Goal: Information Seeking & Learning: Compare options

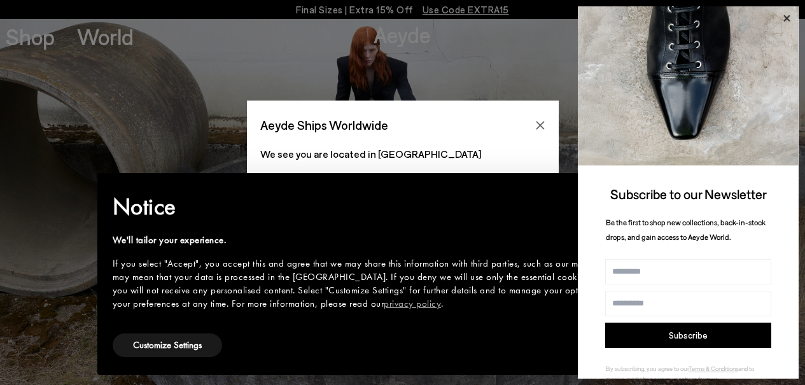
click at [784, 17] on icon at bounding box center [786, 18] width 17 height 17
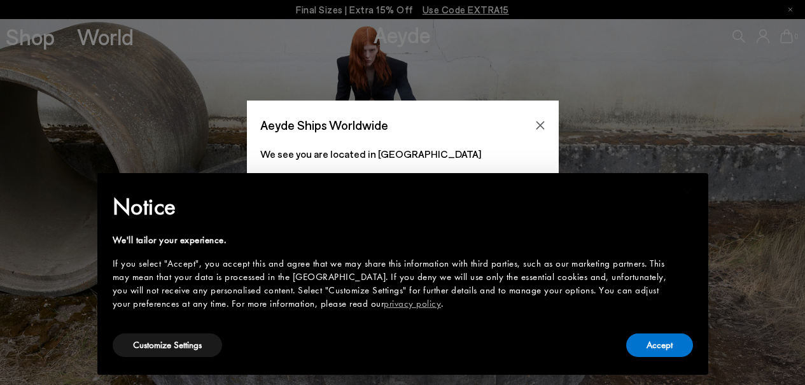
click at [665, 361] on div "× Notice We'll tailor your experience. If you select "Accept", you accept this …" at bounding box center [402, 273] width 601 height 191
click at [662, 352] on button "Accept" at bounding box center [659, 345] width 67 height 24
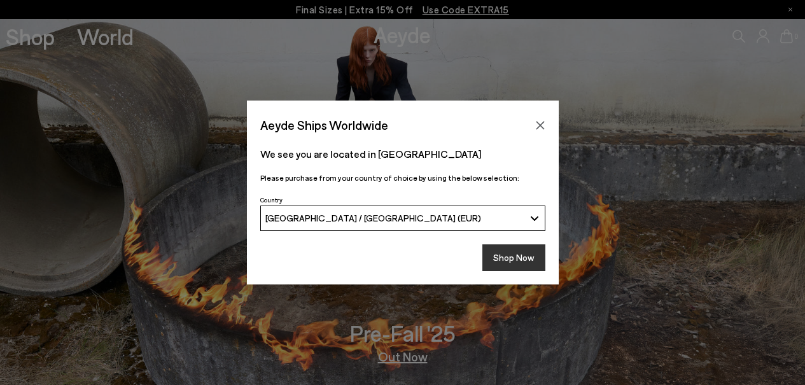
click at [519, 259] on button "Shop Now" at bounding box center [513, 257] width 63 height 27
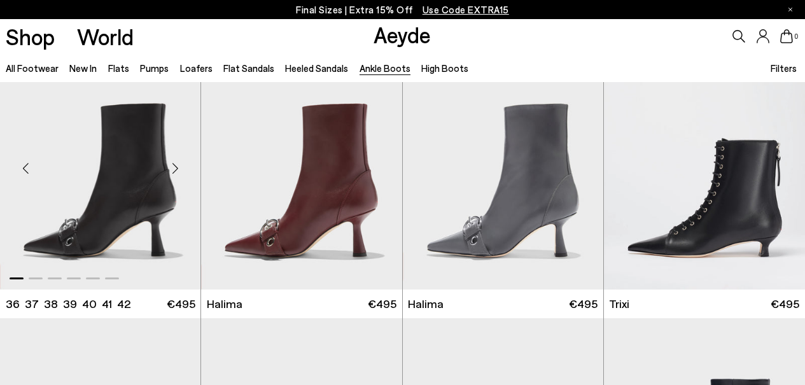
scroll to position [45, 0]
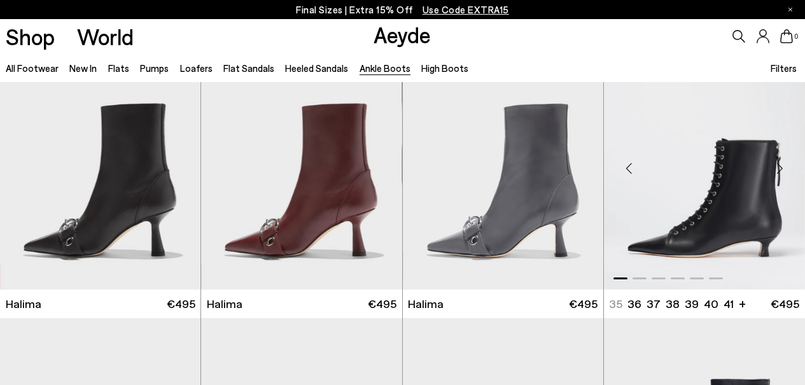
click at [637, 165] on div "Previous slide" at bounding box center [629, 169] width 38 height 38
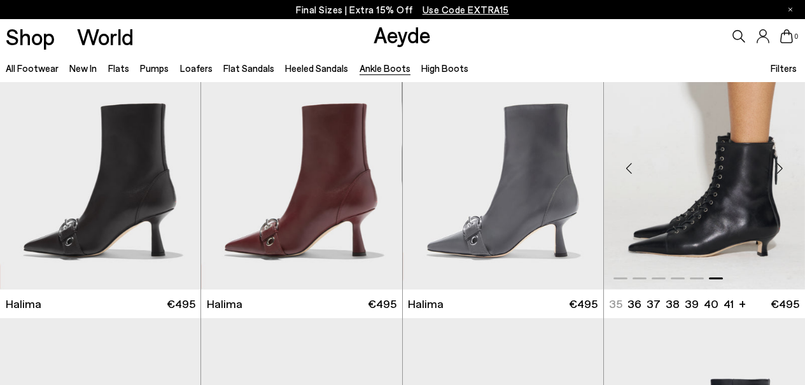
click at [637, 165] on div "Previous slide" at bounding box center [629, 169] width 38 height 38
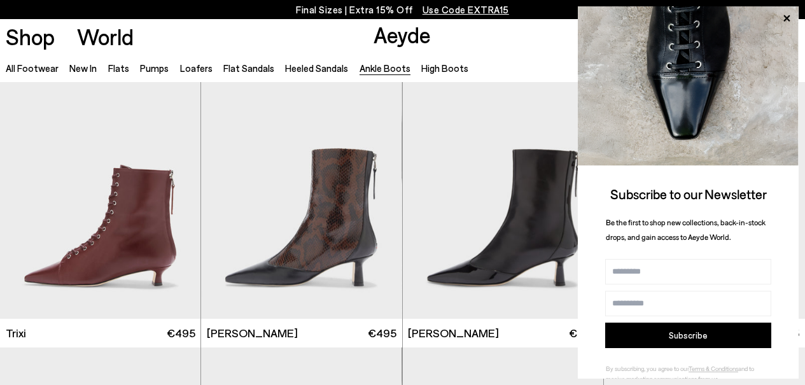
scroll to position [304, 0]
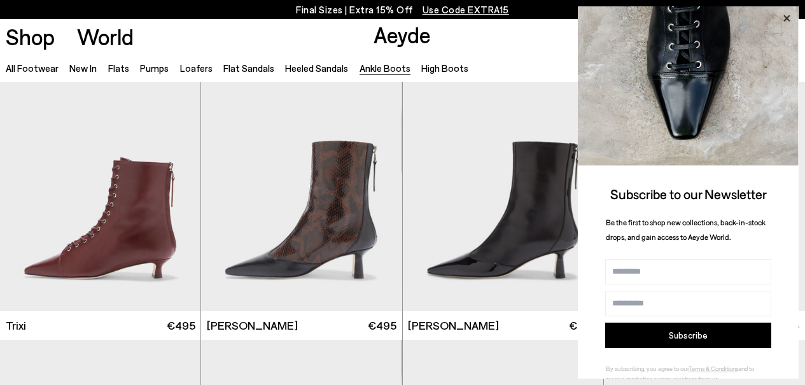
click at [782, 20] on icon at bounding box center [786, 18] width 17 height 17
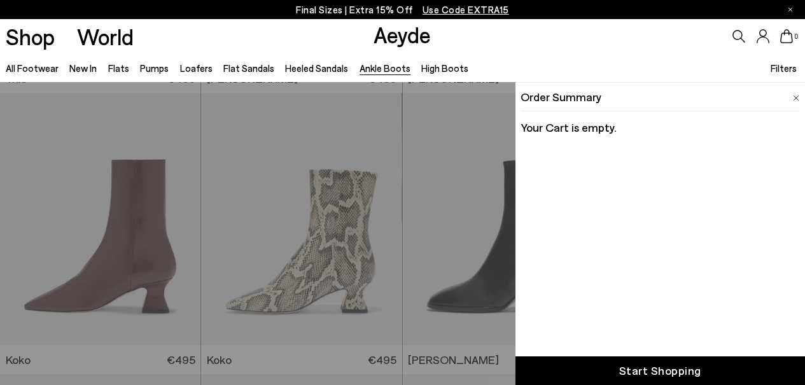
scroll to position [568, 0]
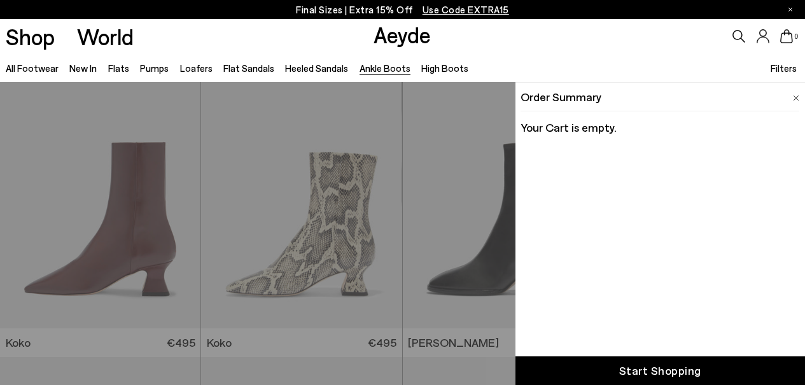
click at [800, 96] on div "Order Summary Your Cart is empty." at bounding box center [659, 112] width 289 height 60
click at [795, 96] on img at bounding box center [796, 98] width 6 height 6
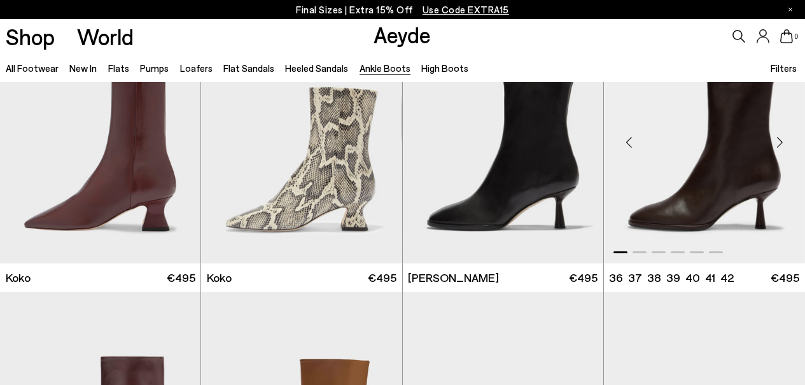
scroll to position [635, 0]
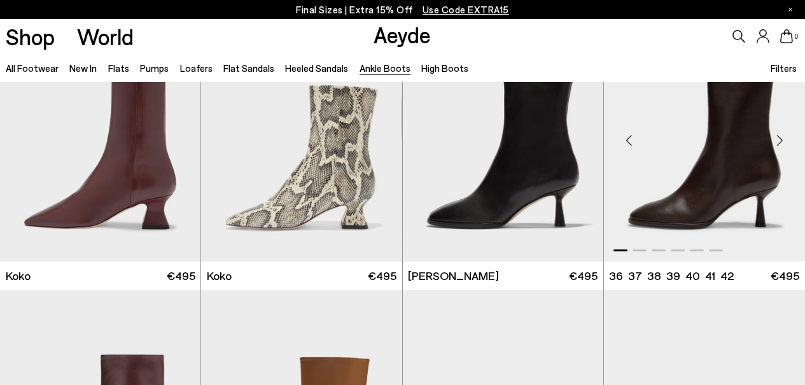
click at [630, 141] on div "Previous slide" at bounding box center [629, 141] width 38 height 38
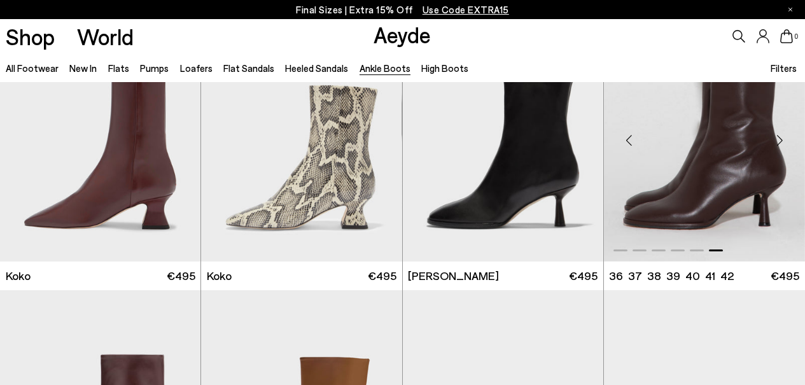
click at [630, 141] on div "Previous slide" at bounding box center [629, 141] width 38 height 38
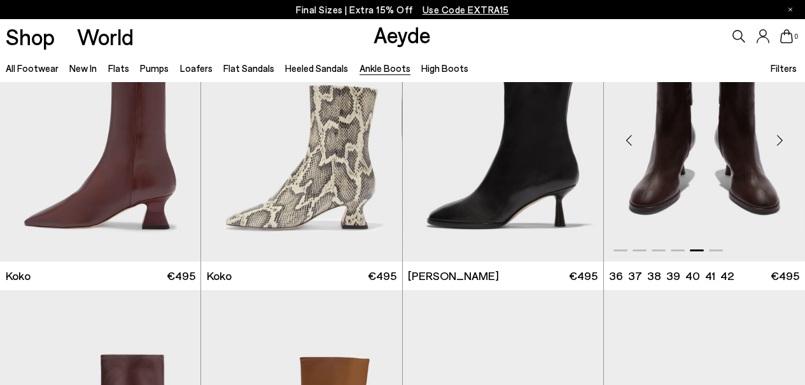
click at [630, 141] on div "Previous slide" at bounding box center [629, 141] width 38 height 38
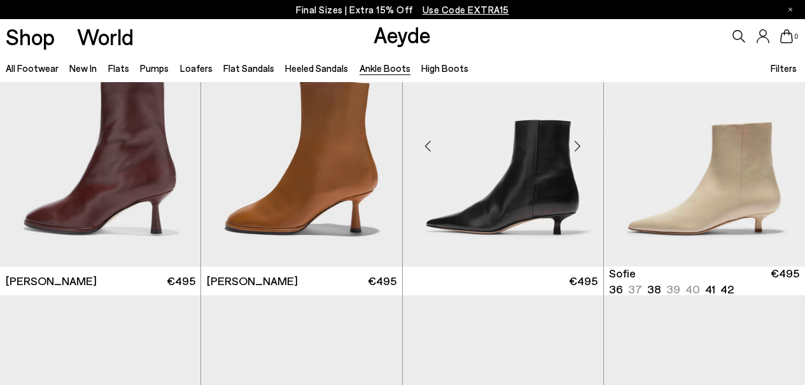
scroll to position [911, 0]
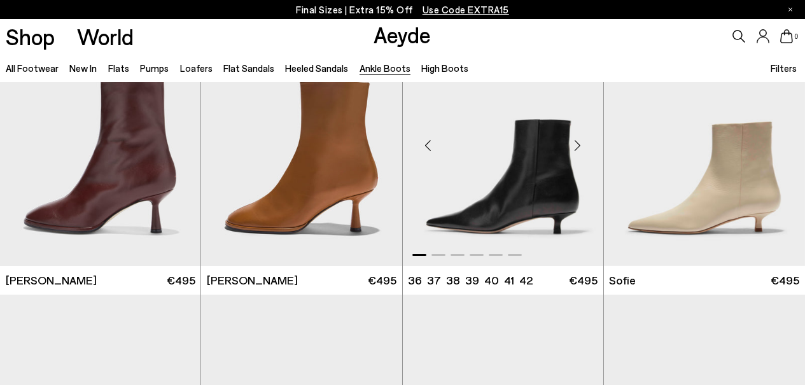
click at [580, 143] on div "Next slide" at bounding box center [578, 145] width 38 height 38
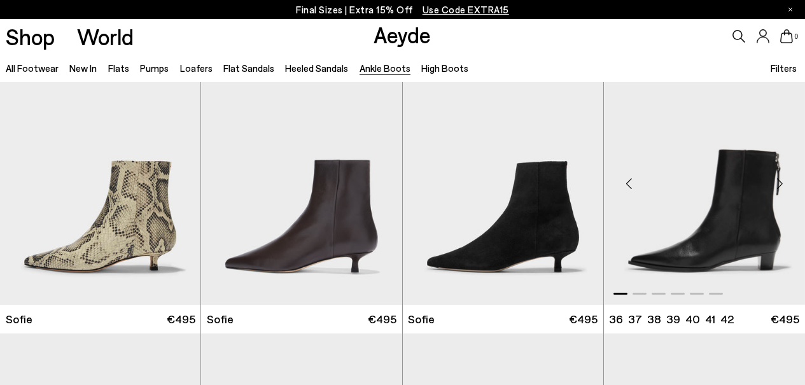
scroll to position [1118, 0]
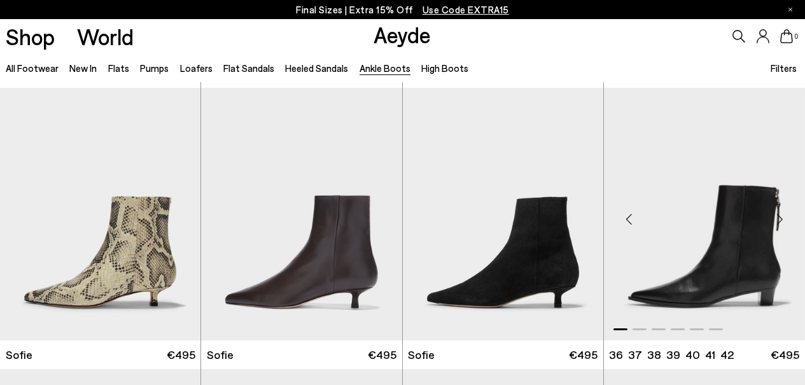
click at [626, 219] on div "Previous slide" at bounding box center [629, 219] width 38 height 38
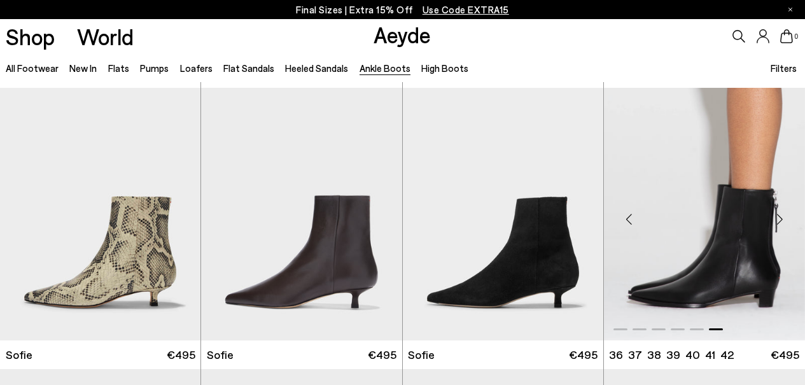
click at [626, 219] on div "Previous slide" at bounding box center [629, 219] width 38 height 38
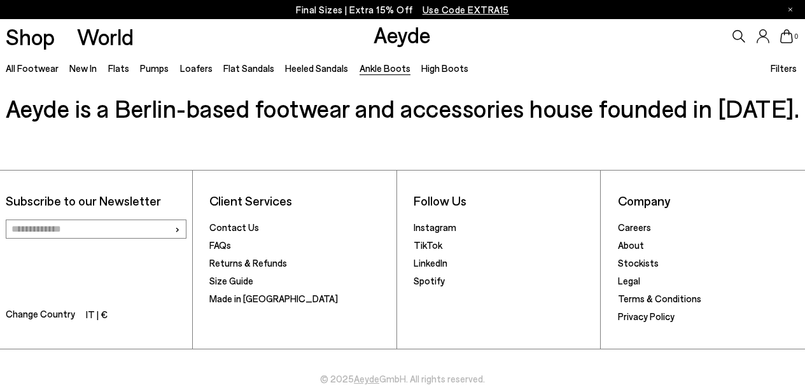
scroll to position [2588, 0]
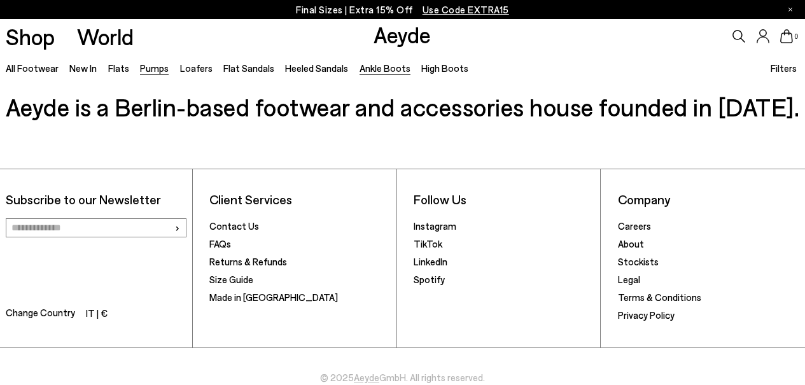
click at [159, 69] on link "Pumps" at bounding box center [154, 67] width 29 height 11
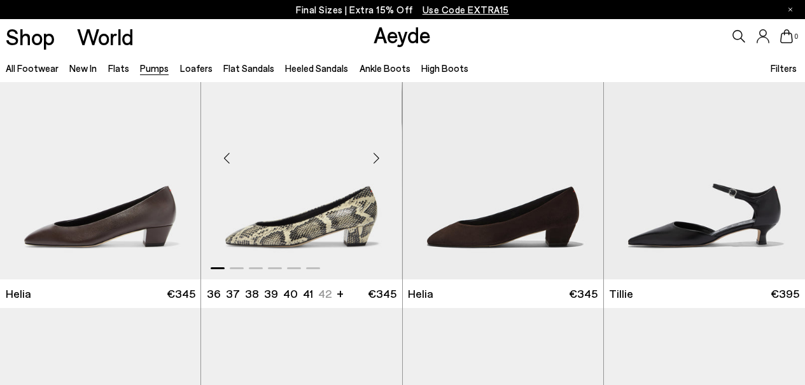
scroll to position [618, 0]
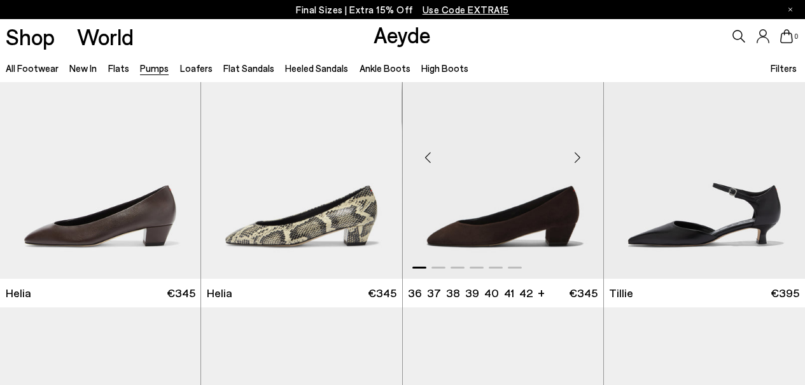
click at [430, 160] on div "Previous slide" at bounding box center [428, 158] width 38 height 38
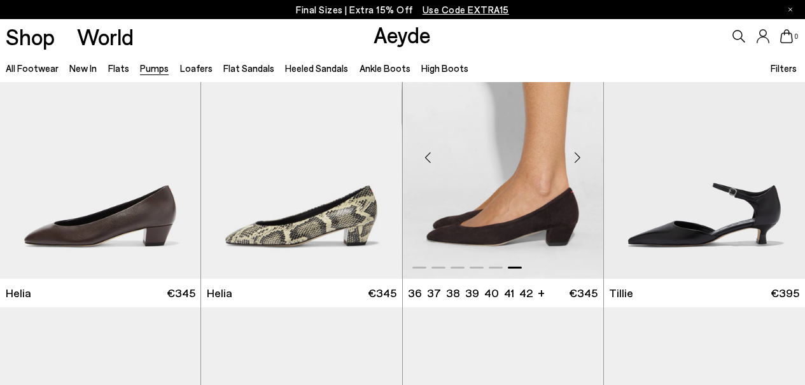
click at [428, 159] on div "Previous slide" at bounding box center [428, 158] width 38 height 38
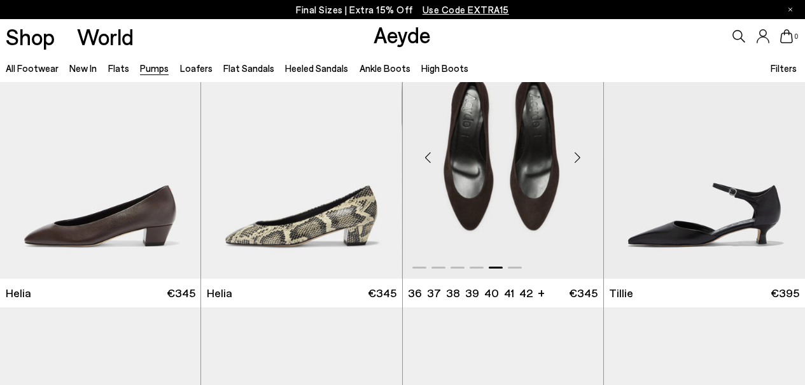
click at [427, 158] on div "Previous slide" at bounding box center [428, 158] width 38 height 38
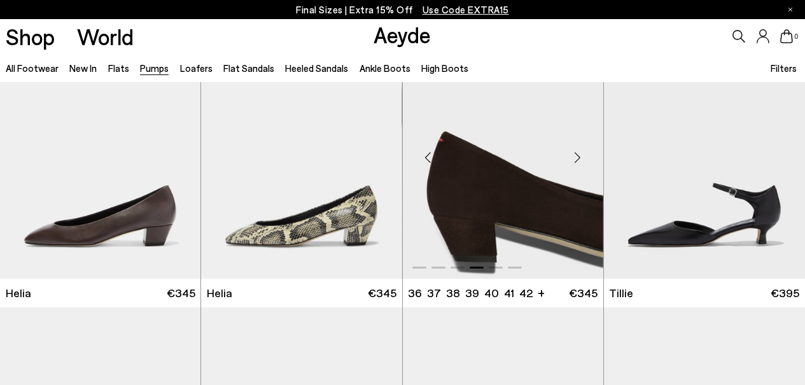
click at [427, 158] on div "Previous slide" at bounding box center [428, 158] width 38 height 38
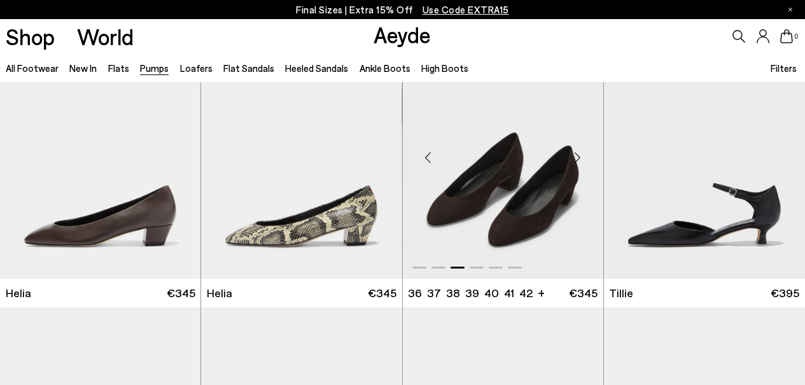
click at [427, 158] on div "Previous slide" at bounding box center [428, 158] width 38 height 38
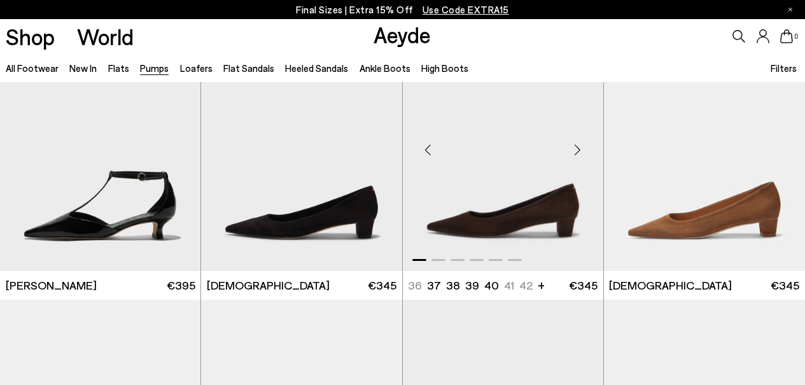
scroll to position [1187, 0]
click at [428, 146] on div "Previous slide" at bounding box center [428, 150] width 38 height 38
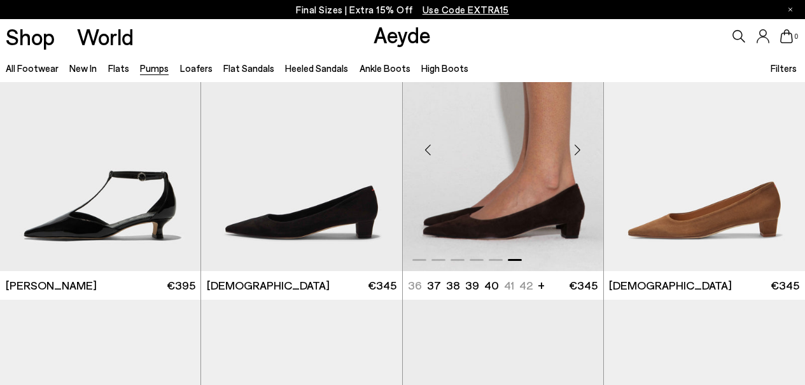
click at [426, 147] on div "Previous slide" at bounding box center [428, 150] width 38 height 38
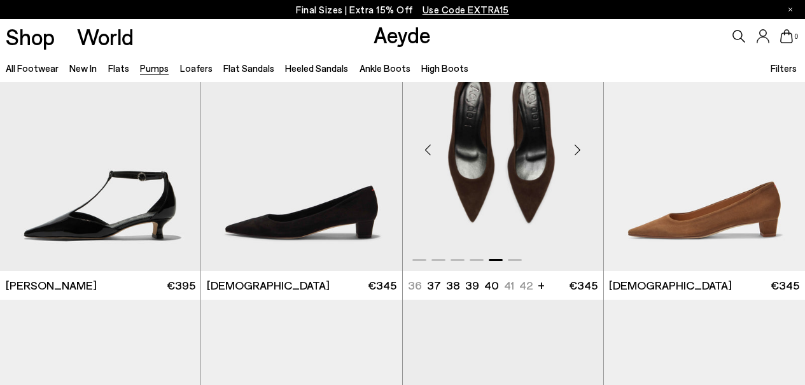
click at [426, 147] on div "Previous slide" at bounding box center [428, 150] width 38 height 38
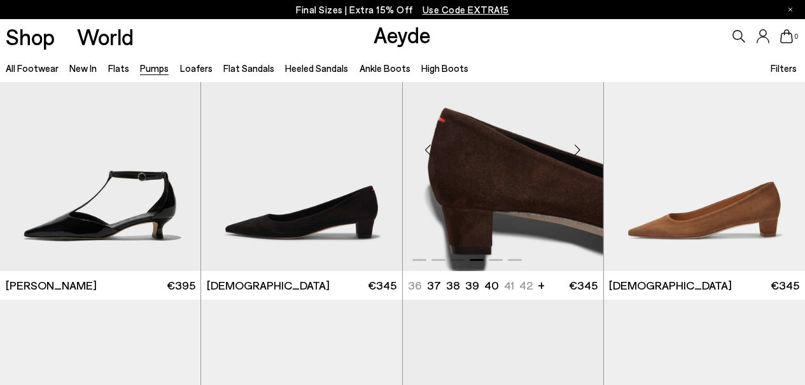
click at [426, 147] on div "Previous slide" at bounding box center [428, 150] width 38 height 38
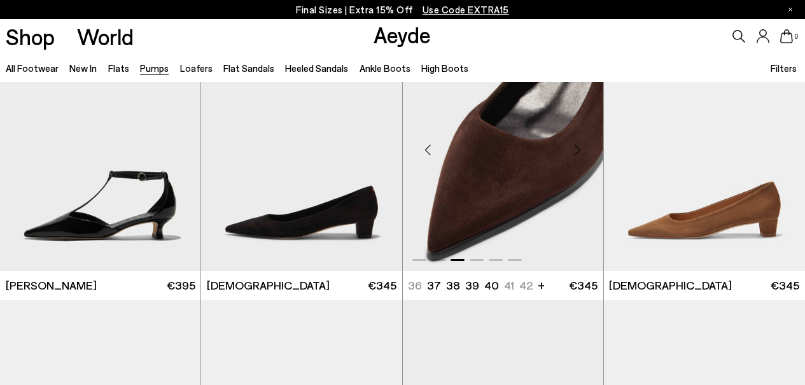
click at [426, 147] on div "Previous slide" at bounding box center [428, 150] width 38 height 38
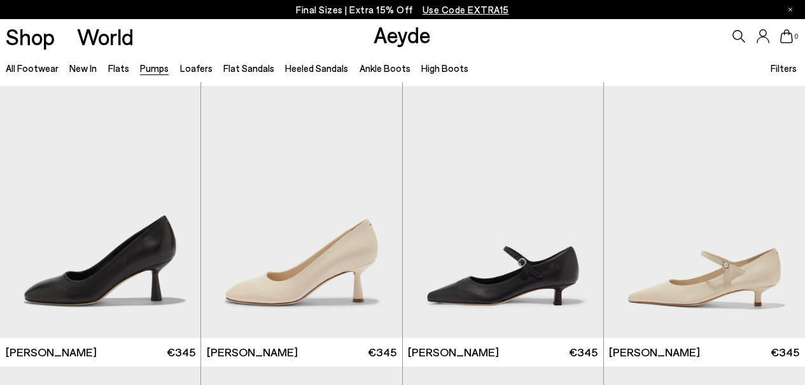
scroll to position [3929, 0]
click at [179, 209] on div "Next slide" at bounding box center [175, 217] width 38 height 38
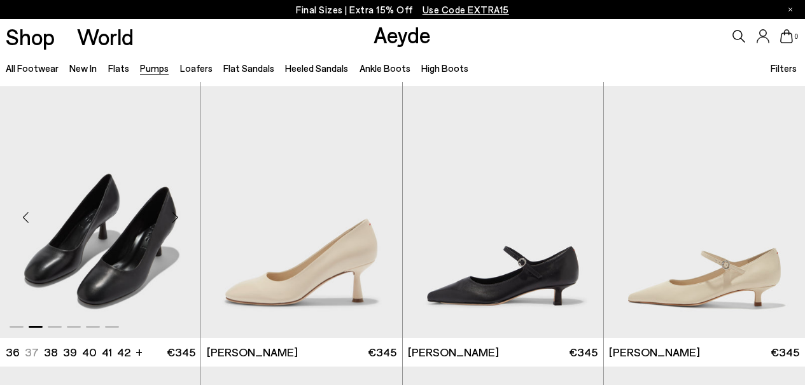
click at [176, 206] on div "Next slide" at bounding box center [175, 217] width 38 height 38
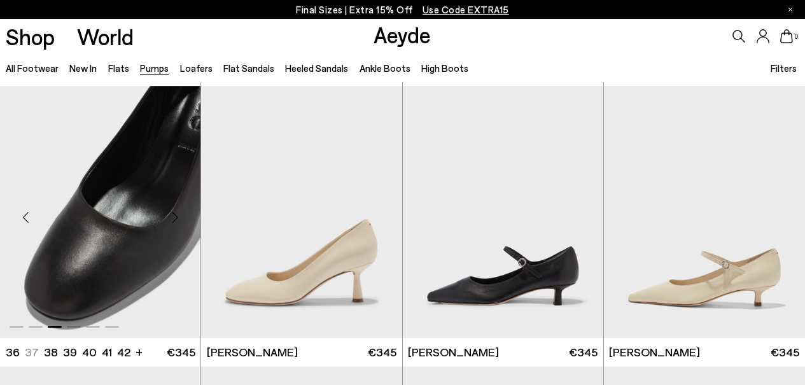
click at [176, 206] on div "Next slide" at bounding box center [175, 217] width 38 height 38
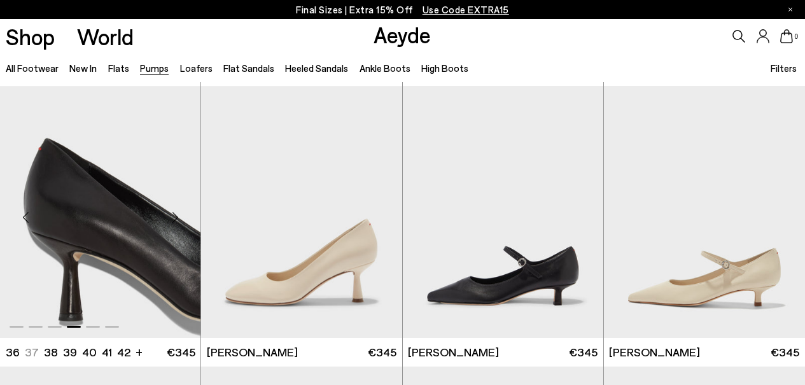
click at [176, 206] on div "Next slide" at bounding box center [175, 217] width 38 height 38
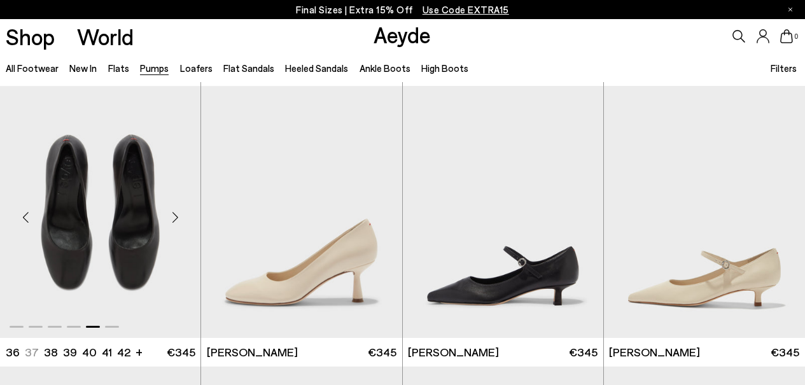
click at [176, 206] on div "Next slide" at bounding box center [175, 217] width 38 height 38
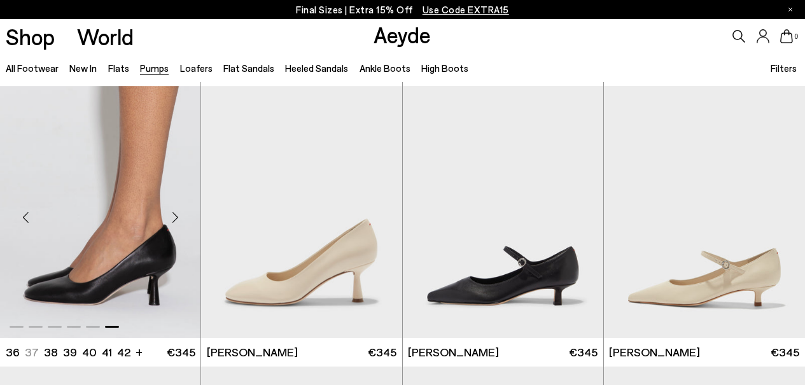
click at [170, 201] on div "Next slide" at bounding box center [175, 217] width 38 height 38
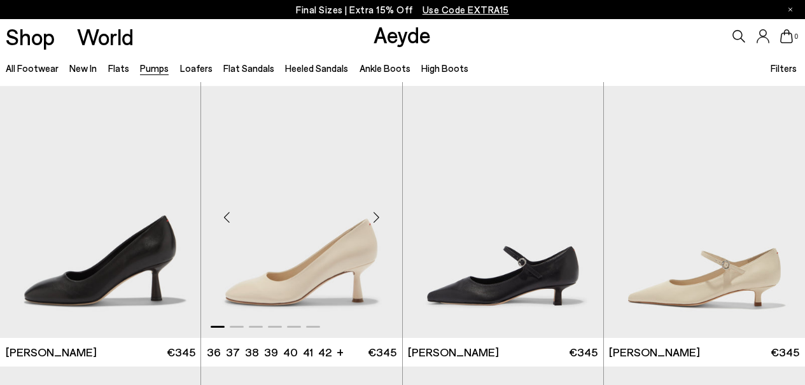
click at [225, 215] on div "Previous slide" at bounding box center [226, 217] width 38 height 38
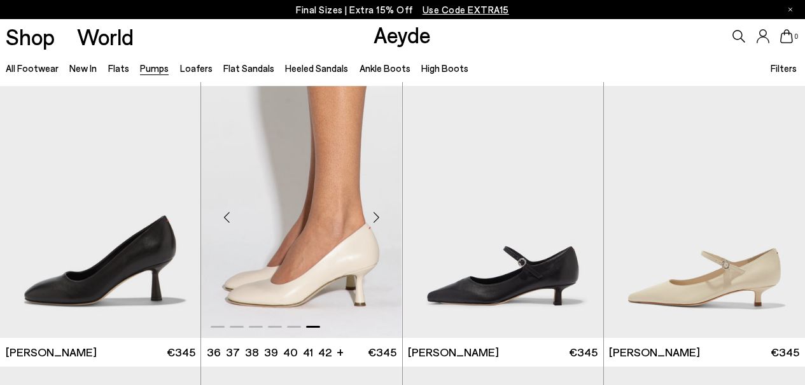
click at [225, 215] on div "Previous slide" at bounding box center [226, 217] width 38 height 38
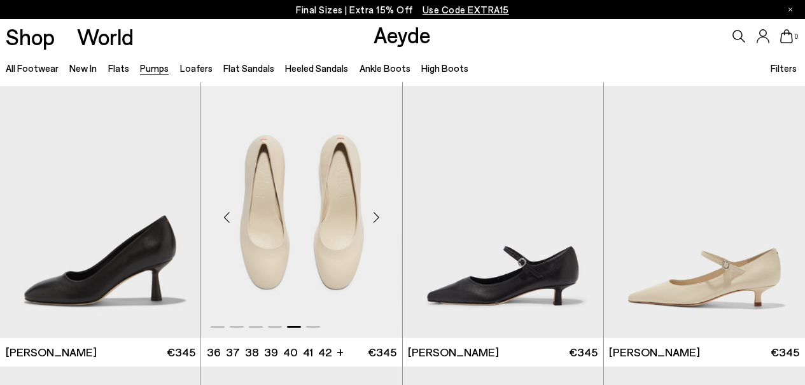
click at [225, 215] on div "Previous slide" at bounding box center [226, 217] width 38 height 38
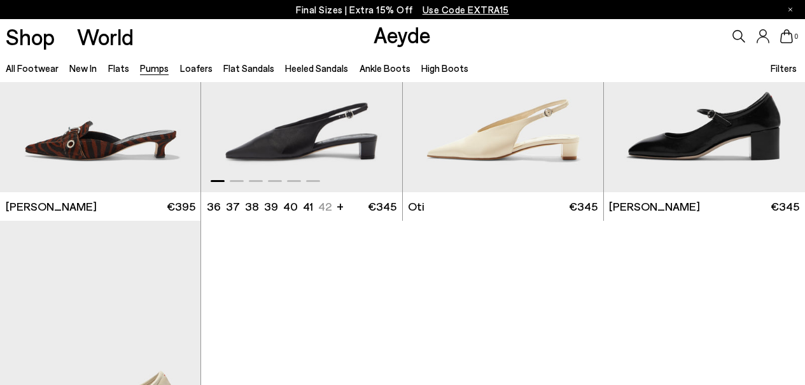
scroll to position [4648, 0]
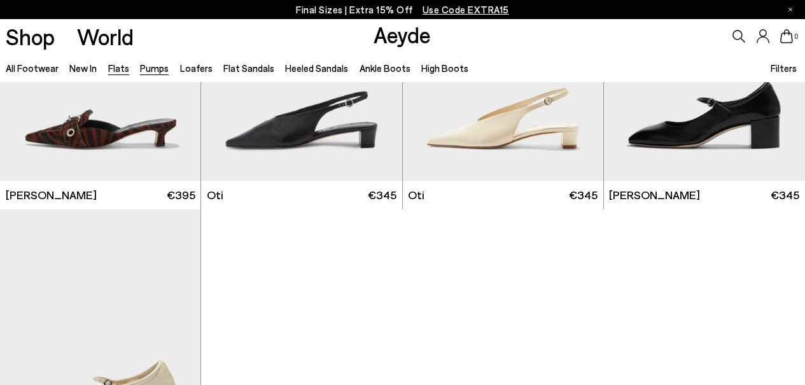
click at [115, 69] on link "Flats" at bounding box center [118, 67] width 21 height 11
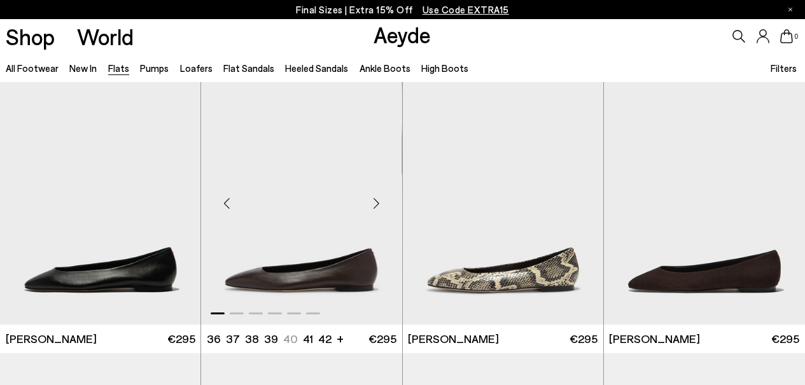
scroll to position [11, 0]
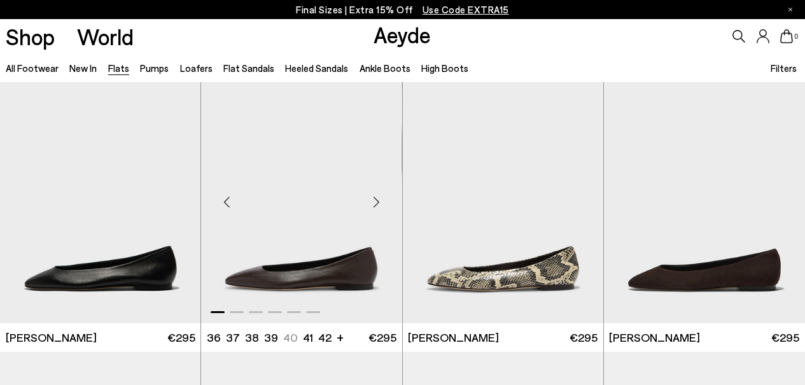
click at [223, 202] on div "Previous slide" at bounding box center [226, 202] width 38 height 38
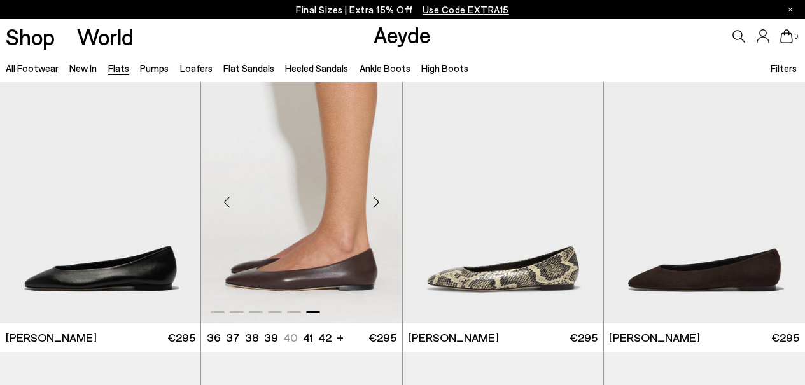
click at [223, 202] on div "Previous slide" at bounding box center [226, 202] width 38 height 38
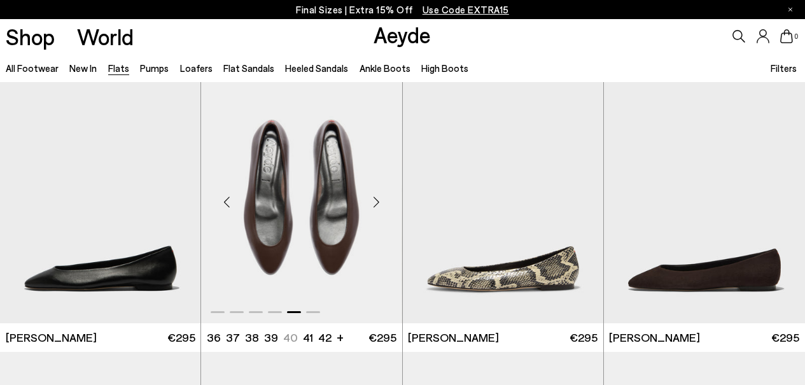
click at [224, 203] on div "Previous slide" at bounding box center [226, 202] width 38 height 38
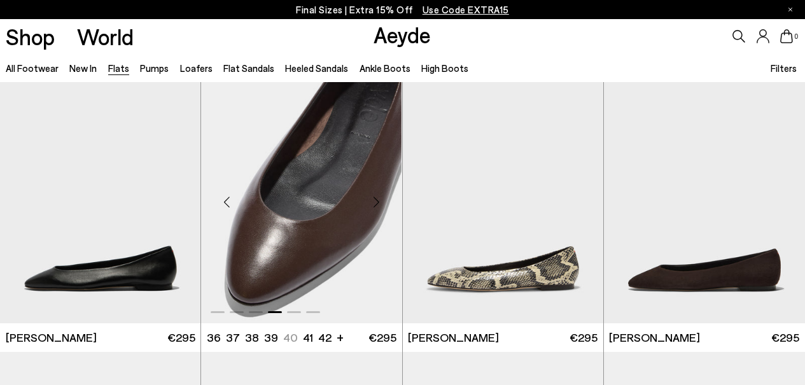
click at [224, 203] on div "Previous slide" at bounding box center [226, 202] width 38 height 38
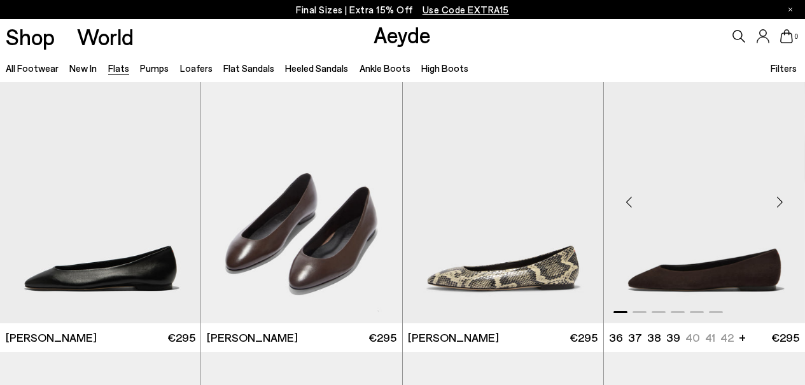
click at [626, 186] on div "Previous slide" at bounding box center [629, 202] width 38 height 38
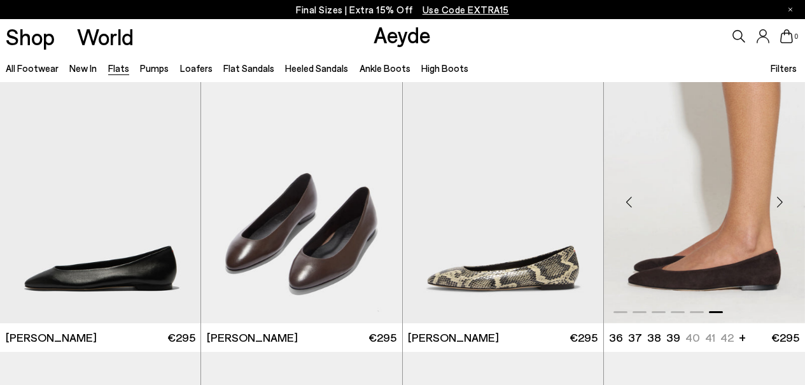
click at [626, 186] on div "Previous slide" at bounding box center [629, 202] width 38 height 38
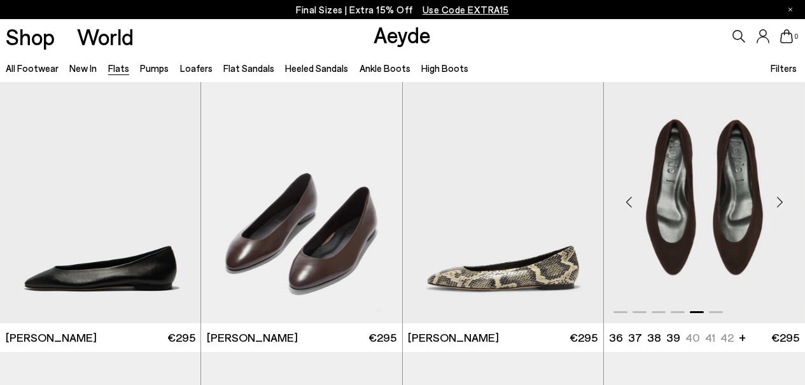
click at [626, 186] on div "Previous slide" at bounding box center [629, 202] width 38 height 38
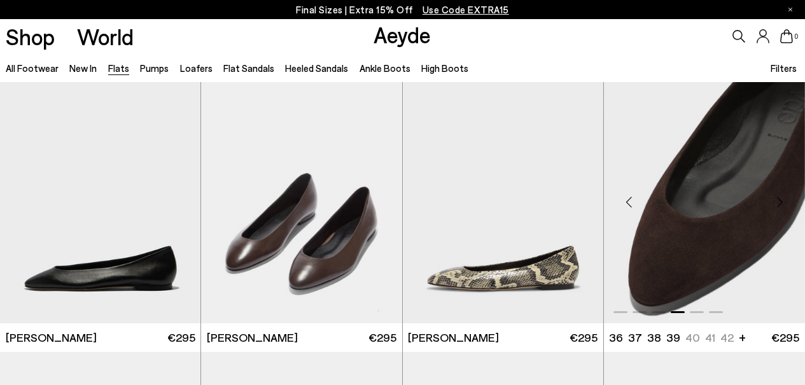
click at [626, 186] on div "Previous slide" at bounding box center [629, 202] width 38 height 38
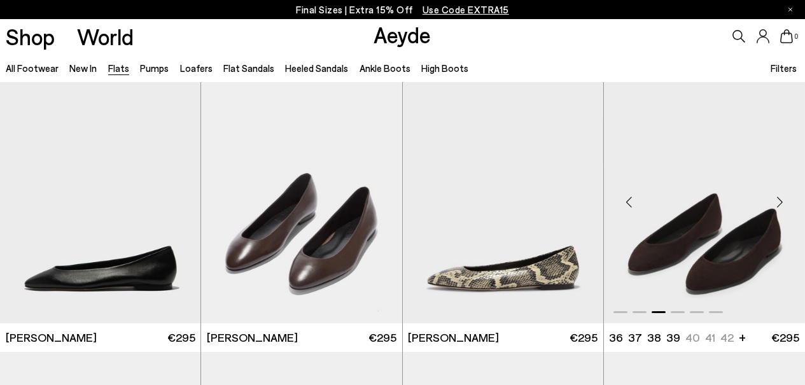
click at [629, 197] on div "Previous slide" at bounding box center [629, 202] width 38 height 38
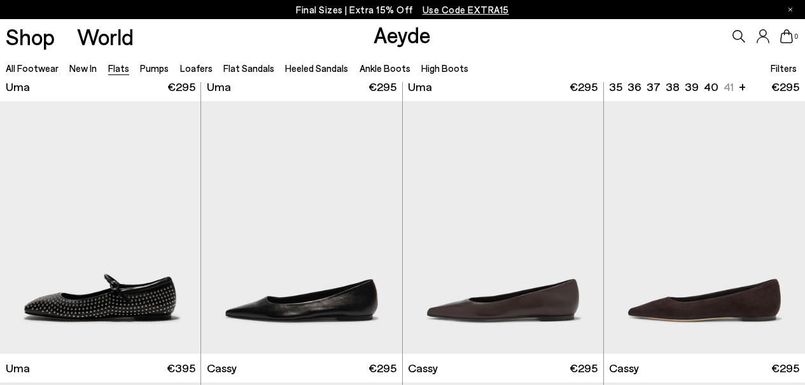
scroll to position [1141, 0]
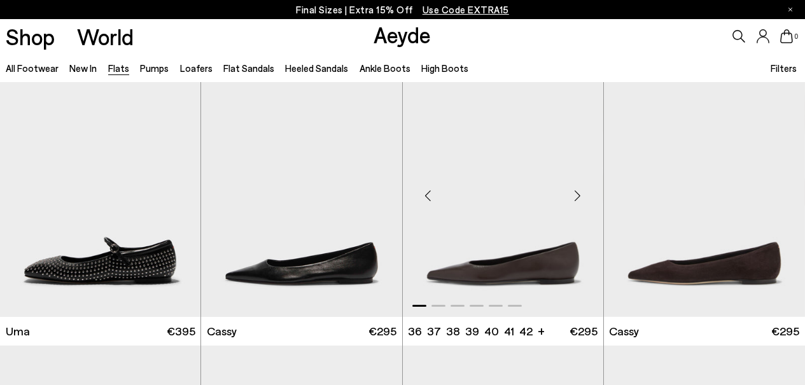
click at [432, 194] on div "Previous slide" at bounding box center [428, 196] width 38 height 38
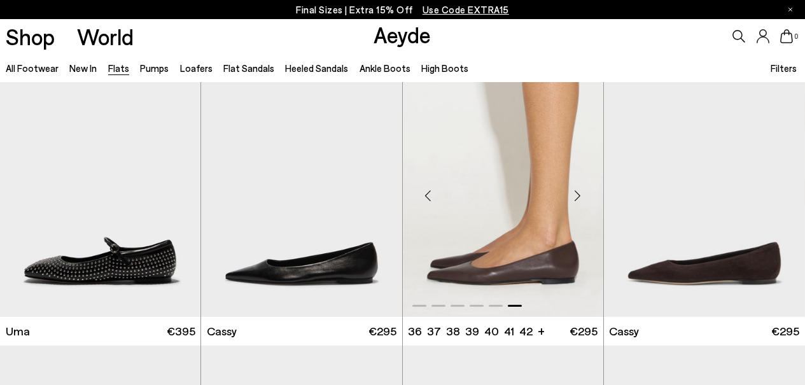
click at [433, 194] on div "Previous slide" at bounding box center [428, 196] width 38 height 38
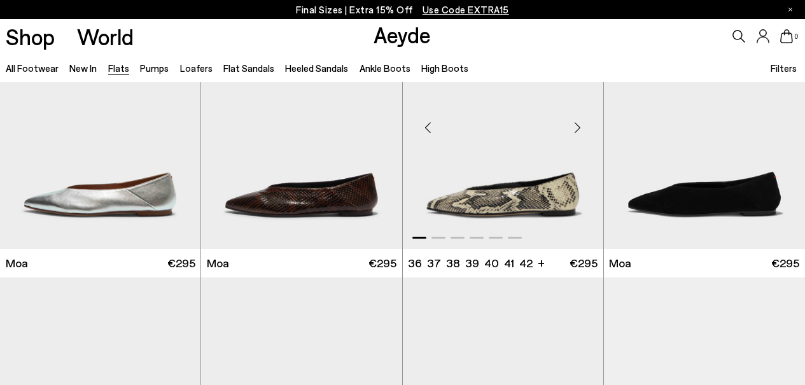
scroll to position [1768, 0]
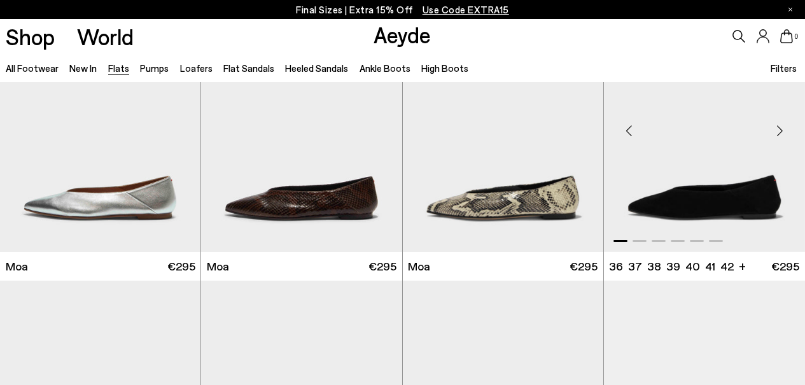
click at [622, 134] on div "Previous slide" at bounding box center [629, 131] width 38 height 38
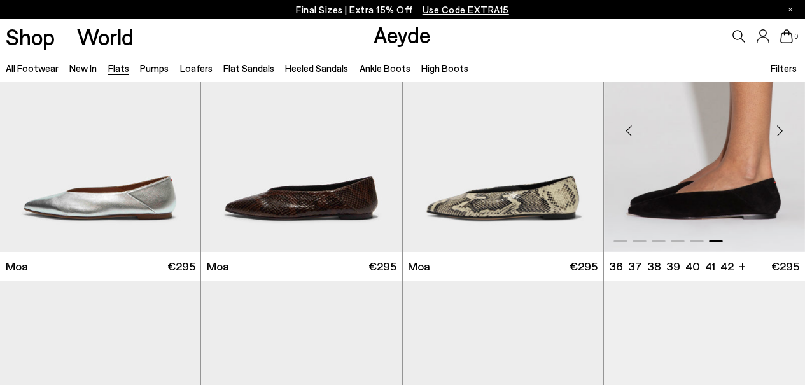
click at [621, 134] on div "Previous slide" at bounding box center [629, 131] width 38 height 38
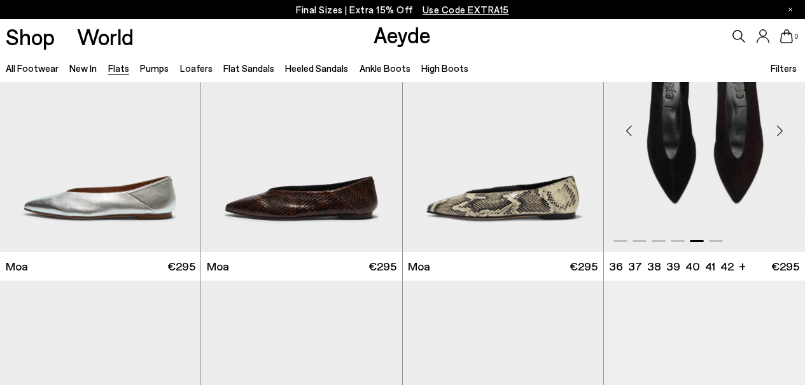
click at [621, 134] on div "Previous slide" at bounding box center [629, 131] width 38 height 38
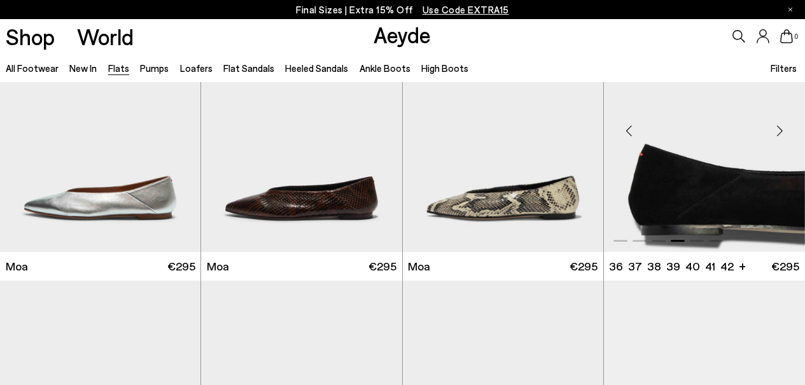
click at [621, 134] on div "Previous slide" at bounding box center [629, 131] width 38 height 38
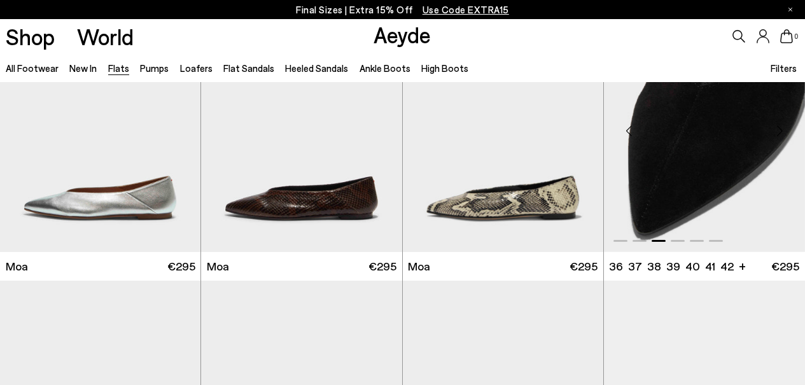
click at [620, 134] on div "Previous slide" at bounding box center [629, 131] width 38 height 38
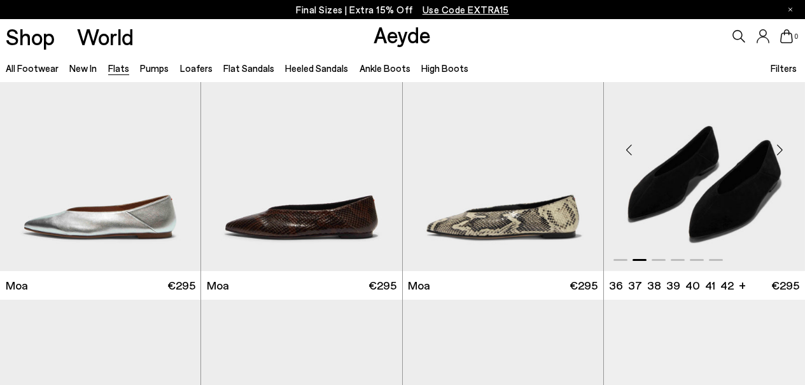
scroll to position [1751, 1]
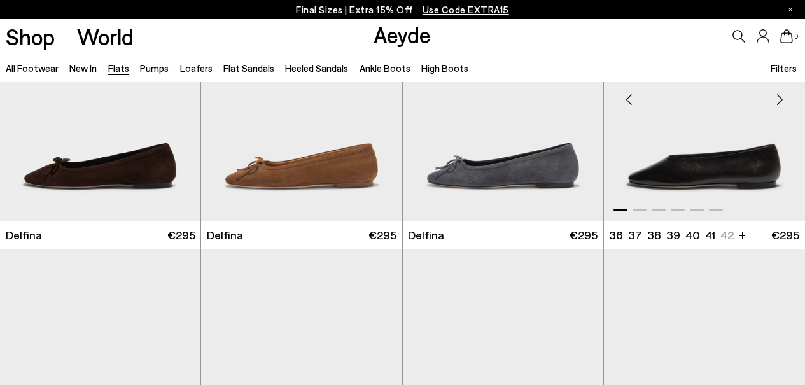
scroll to position [2363, 0]
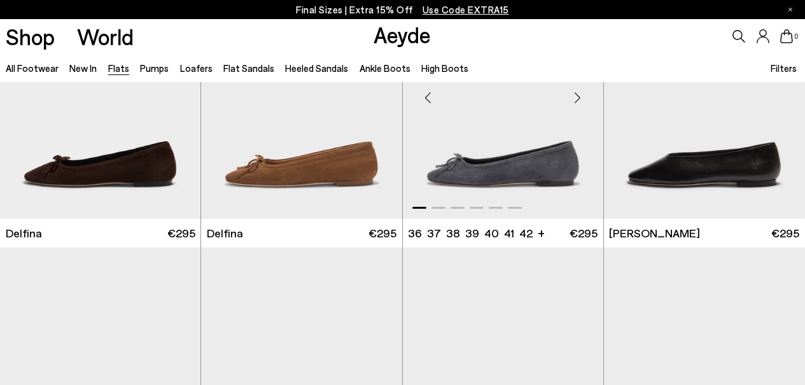
click at [576, 97] on div "Next slide" at bounding box center [578, 98] width 38 height 38
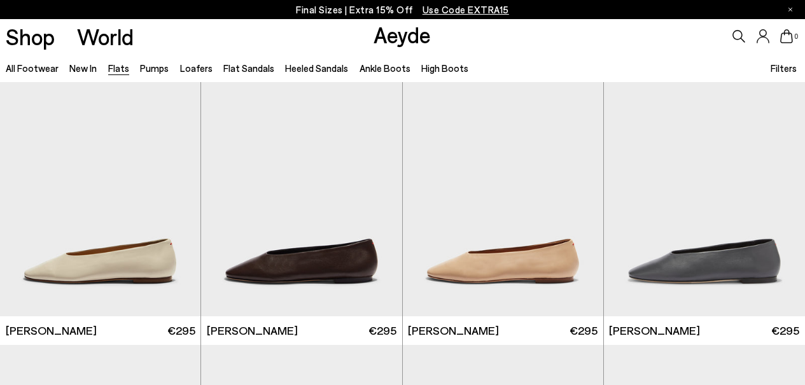
scroll to position [2548, 0]
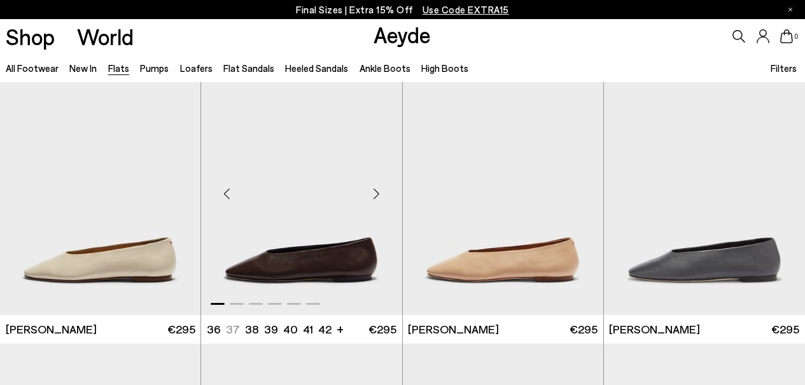
click at [380, 193] on div "Next slide" at bounding box center [377, 193] width 38 height 38
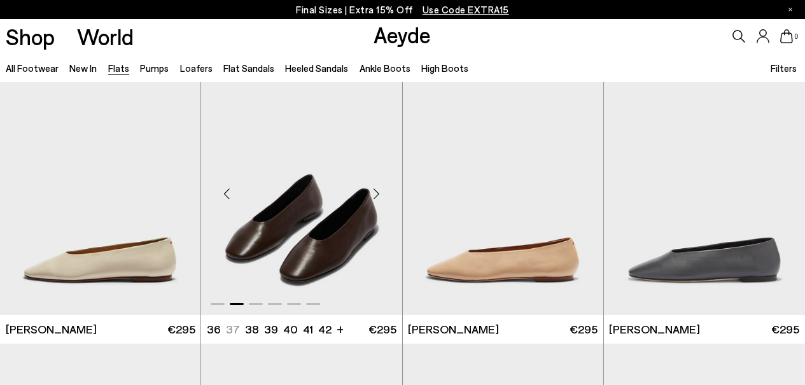
click at [380, 193] on div "Next slide" at bounding box center [377, 193] width 38 height 38
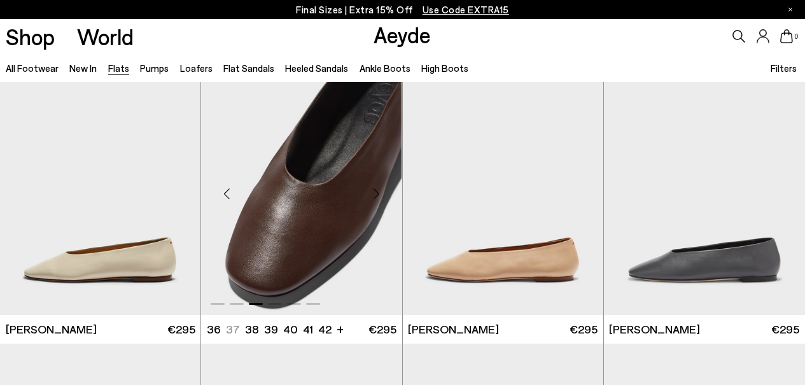
click at [373, 186] on div "Next slide" at bounding box center [377, 193] width 38 height 38
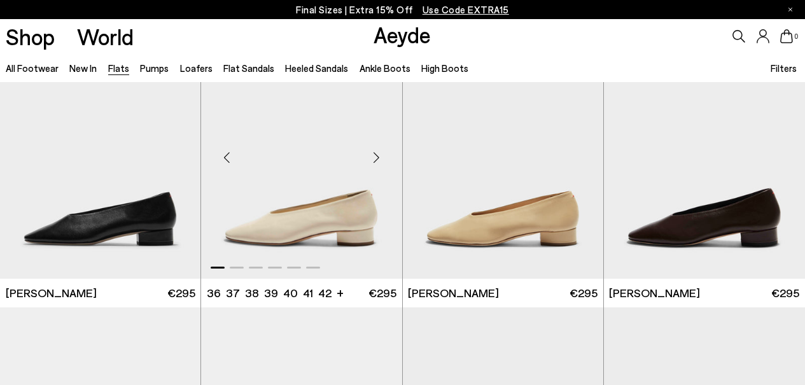
scroll to position [2867, 0]
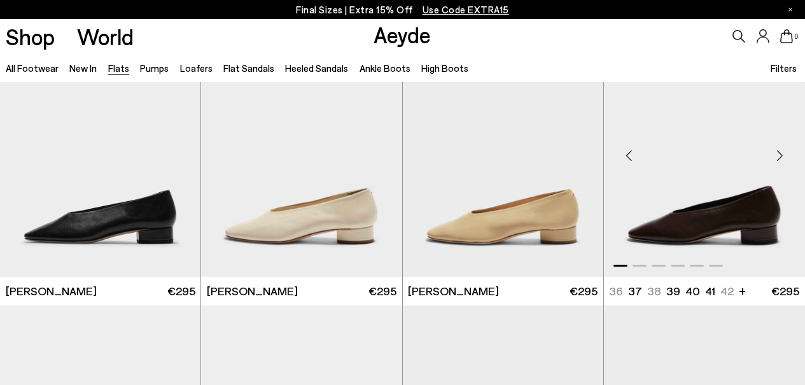
click at [631, 154] on div "Previous slide" at bounding box center [629, 156] width 38 height 38
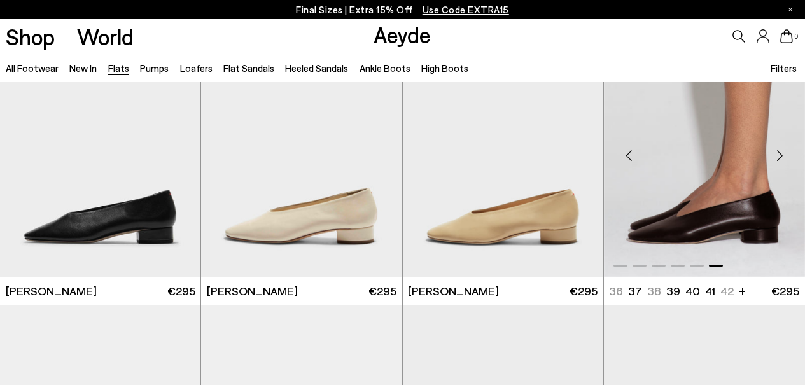
click at [631, 154] on div "Previous slide" at bounding box center [629, 156] width 38 height 38
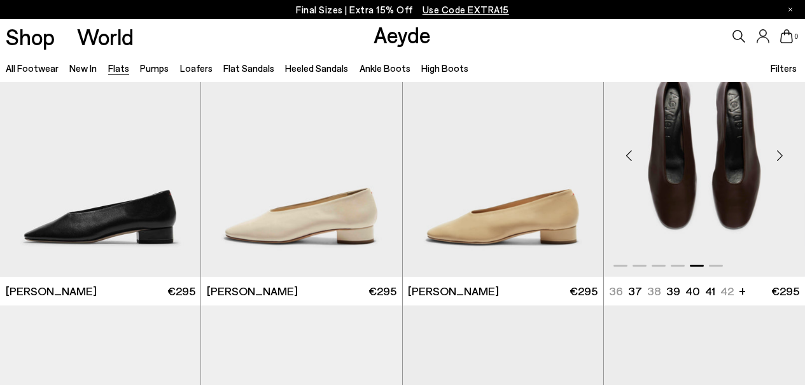
click at [630, 154] on div "Previous slide" at bounding box center [629, 156] width 38 height 38
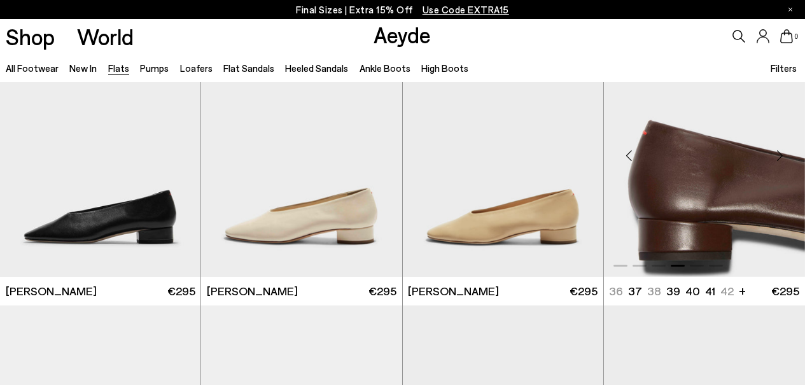
click at [630, 154] on div "Previous slide" at bounding box center [629, 156] width 38 height 38
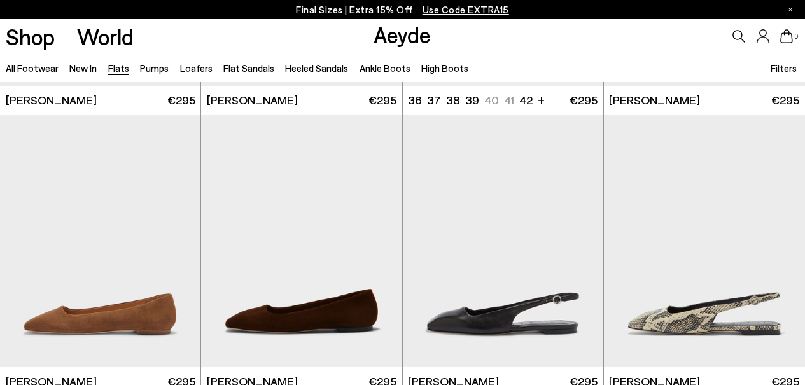
scroll to position [3647, 0]
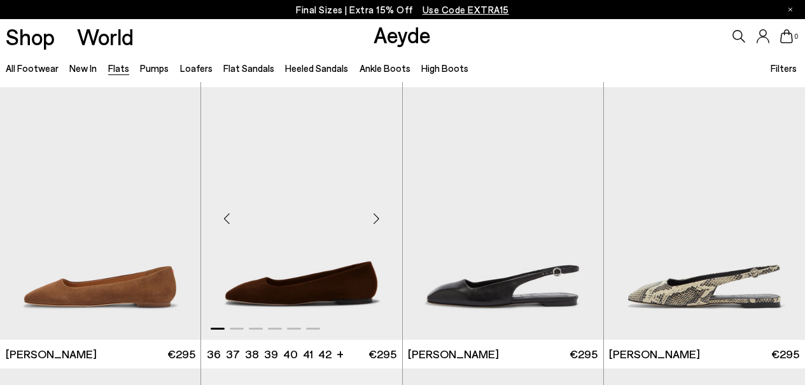
click at [377, 205] on div "Next slide" at bounding box center [377, 218] width 38 height 38
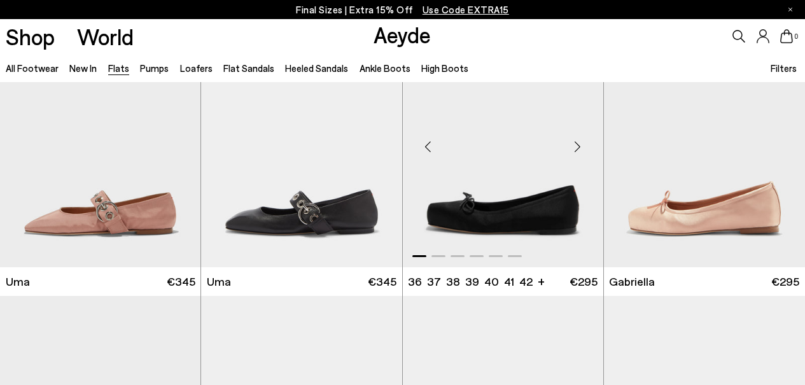
scroll to position [4563, 0]
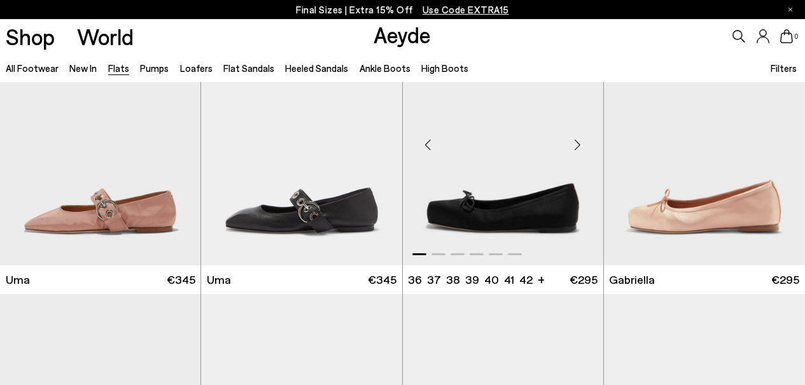
click at [571, 148] on div "Next slide" at bounding box center [578, 144] width 38 height 38
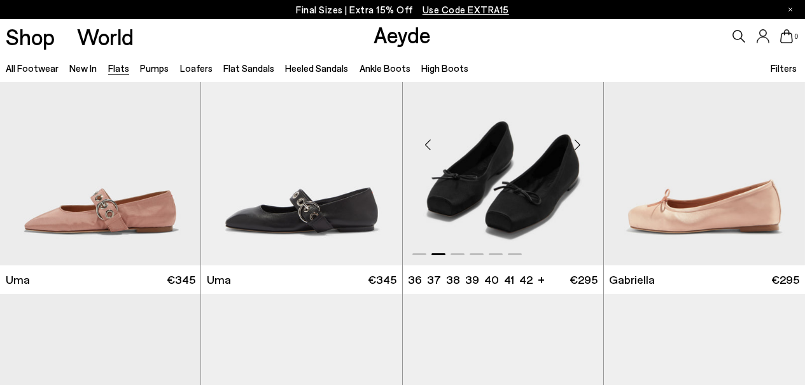
click at [571, 148] on div "Next slide" at bounding box center [578, 144] width 38 height 38
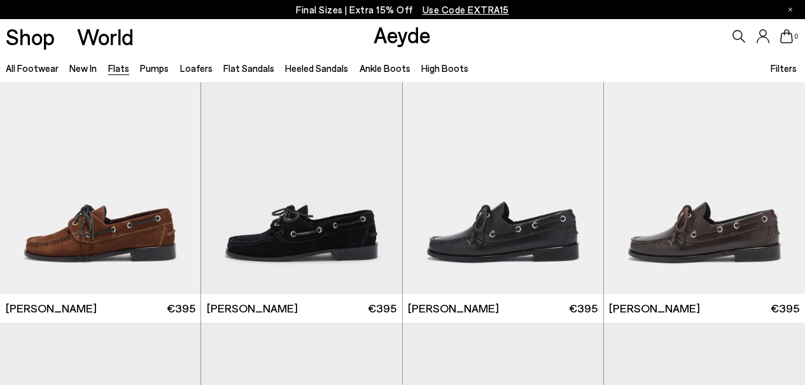
scroll to position [5144, 0]
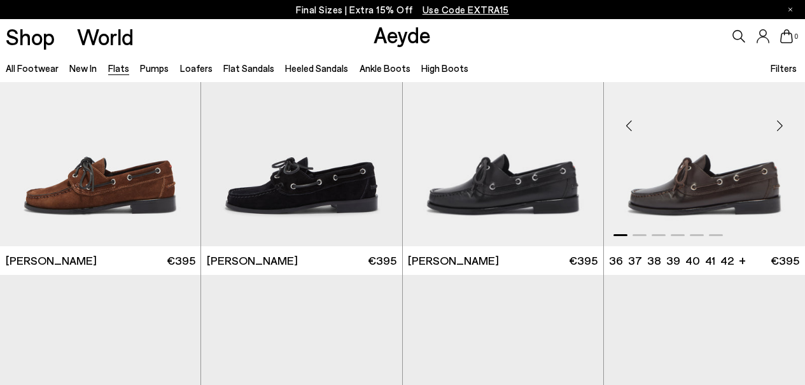
click at [625, 139] on div "Previous slide" at bounding box center [629, 125] width 38 height 38
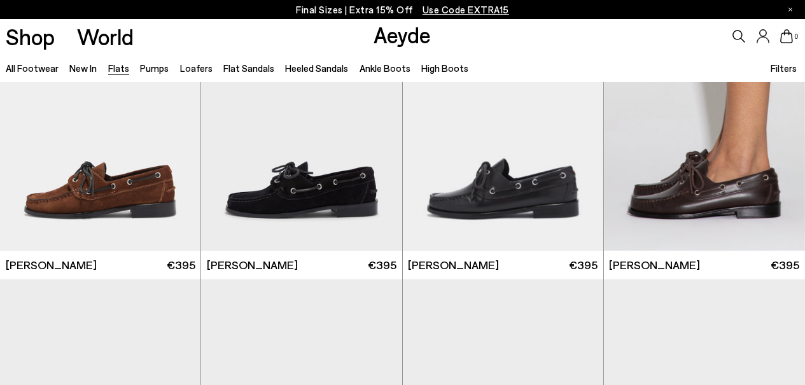
scroll to position [5130, 0]
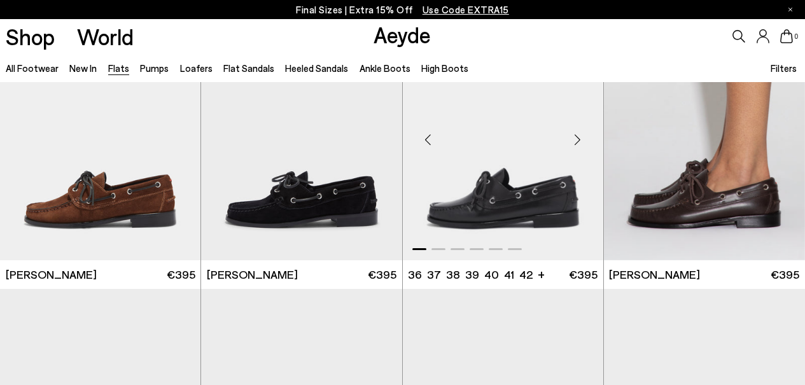
click at [547, 175] on img "1 / 6" at bounding box center [503, 134] width 200 height 253
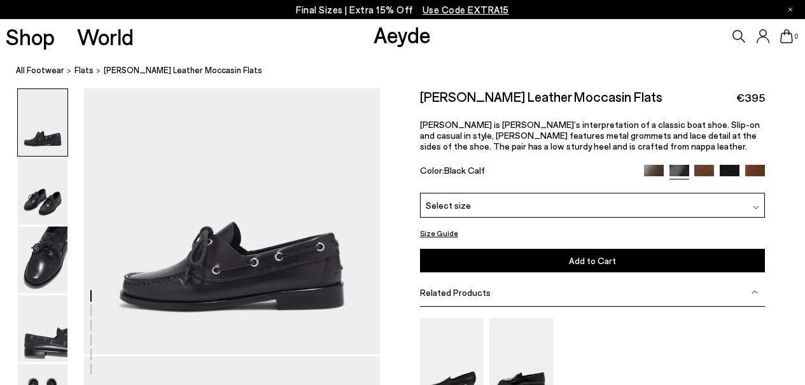
scroll to position [31, 0]
click at [649, 172] on img at bounding box center [654, 175] width 20 height 20
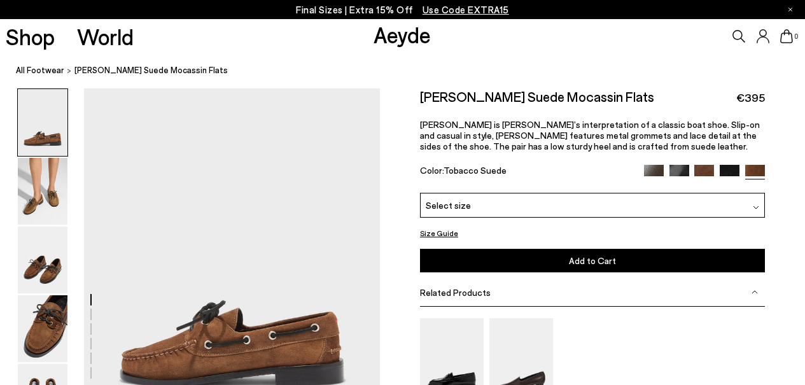
scroll to position [39, 0]
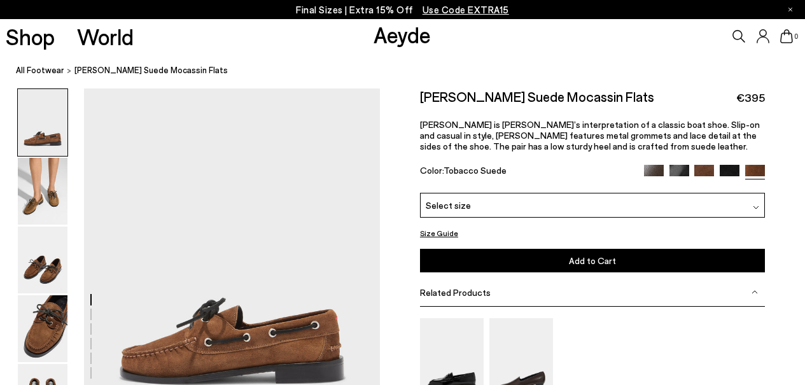
click at [707, 166] on img at bounding box center [704, 175] width 20 height 20
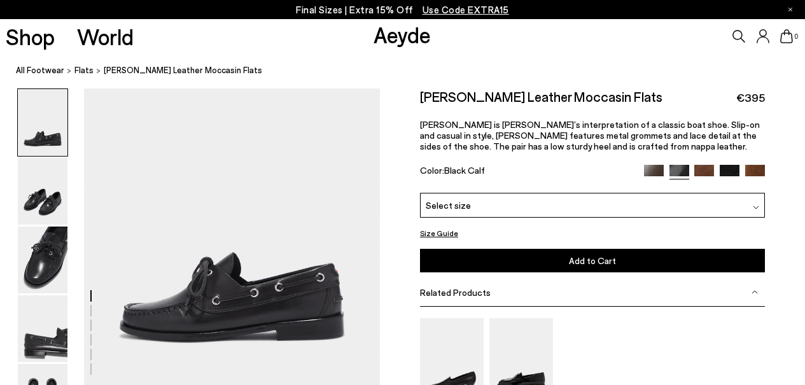
scroll to position [31, 0]
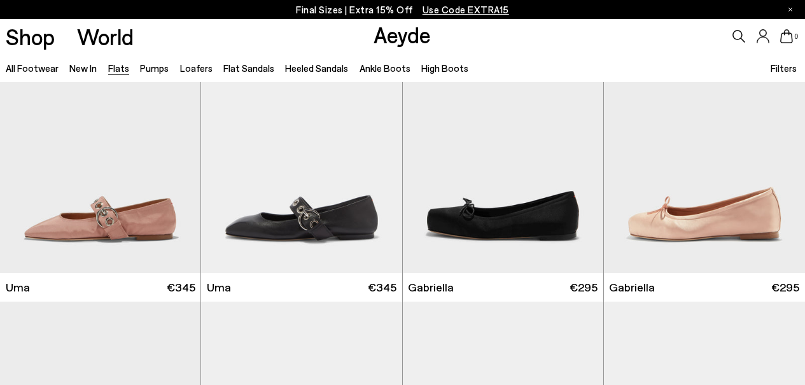
scroll to position [4558, 0]
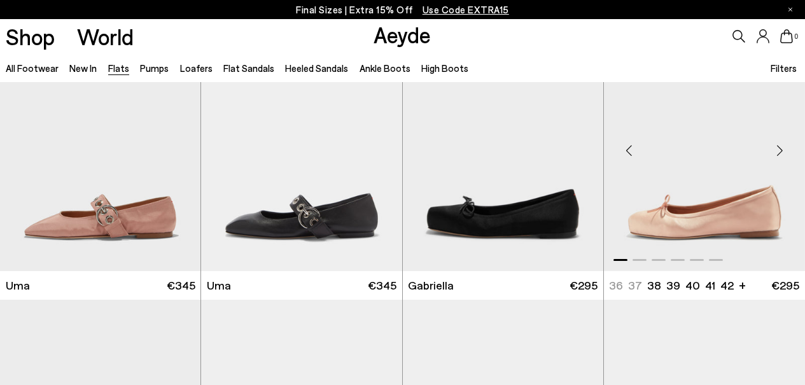
click at [632, 150] on div "Previous slide" at bounding box center [629, 150] width 38 height 38
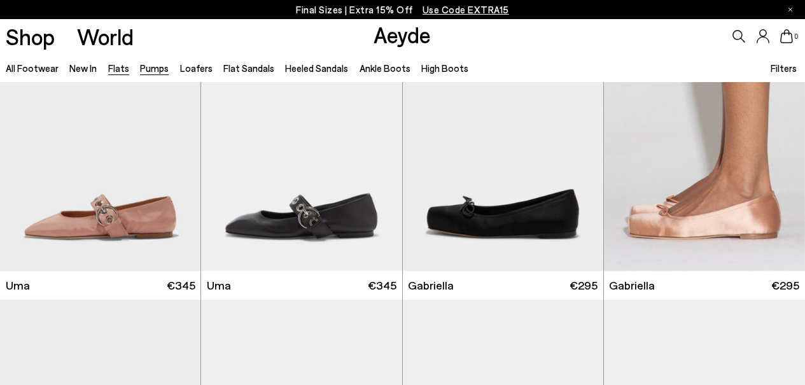
click at [158, 67] on link "Pumps" at bounding box center [154, 67] width 29 height 11
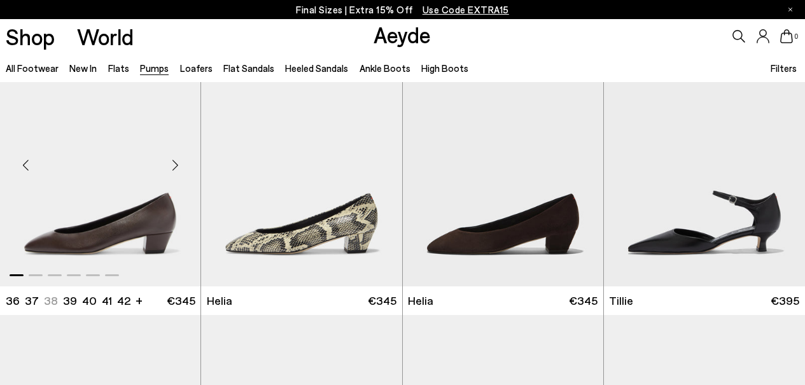
scroll to position [632, 0]
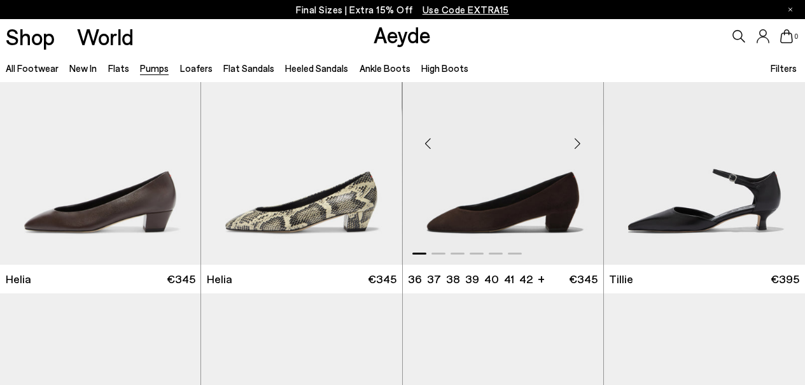
click at [431, 139] on div "Previous slide" at bounding box center [428, 144] width 38 height 38
